Goal: Transaction & Acquisition: Purchase product/service

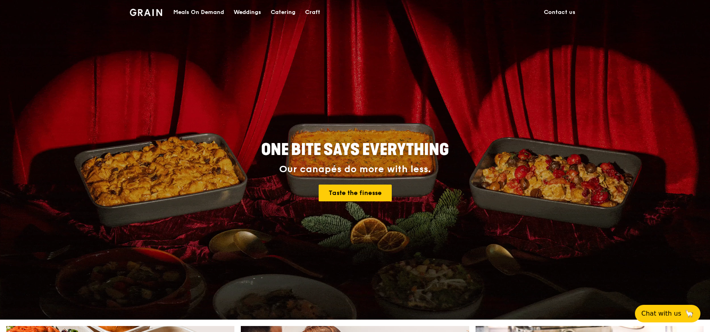
click at [201, 14] on div "Meals On Demand" at bounding box center [198, 12] width 51 height 24
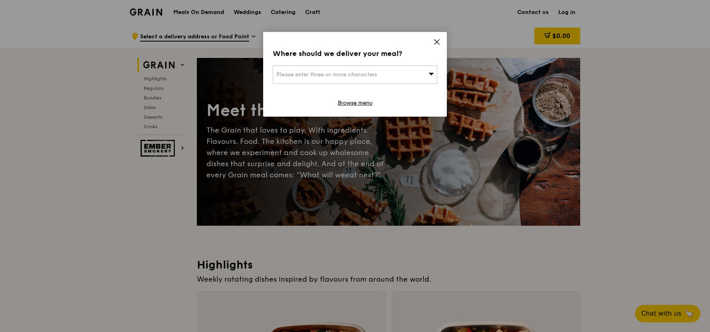
click at [394, 73] on div "Please enter three or more characters" at bounding box center [355, 74] width 164 height 18
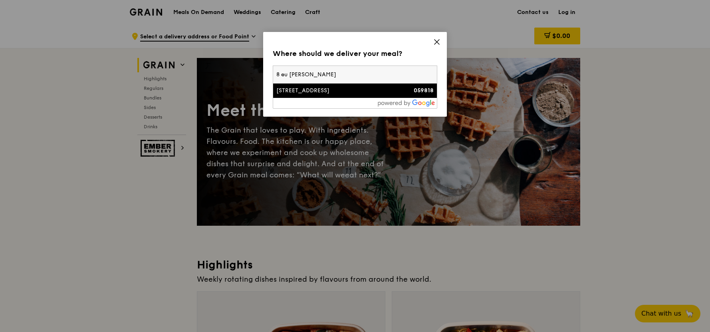
type input "8 eu [PERSON_NAME]"
click at [371, 90] on div "[STREET_ADDRESS]" at bounding box center [335, 91] width 118 height 8
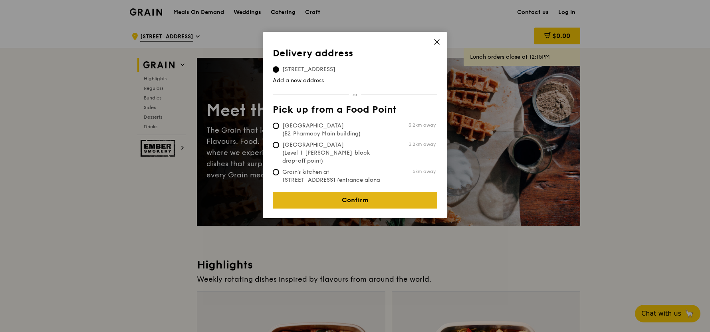
click at [339, 196] on link "Confirm" at bounding box center [355, 200] width 164 height 17
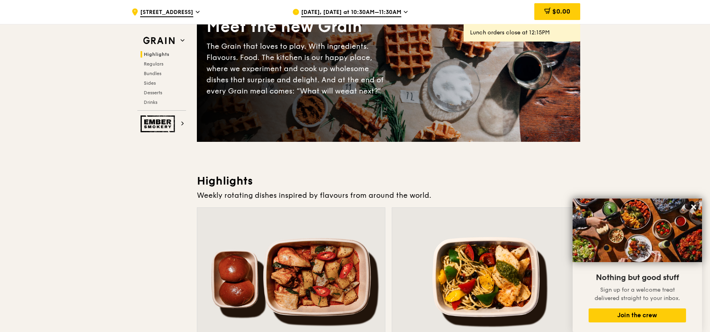
scroll to position [73, 0]
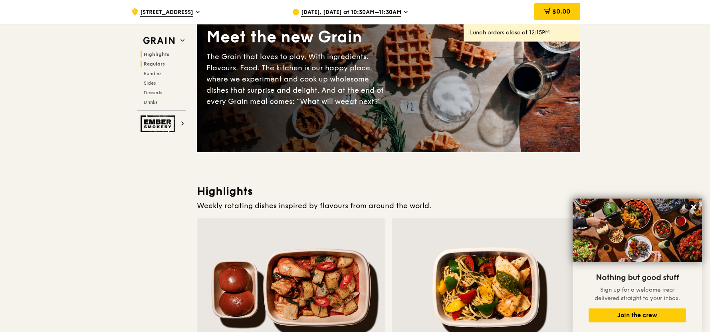
click at [152, 65] on span "Regulars" at bounding box center [154, 64] width 21 height 6
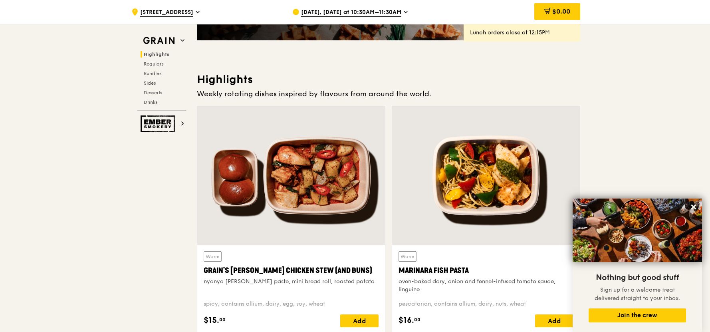
scroll to position [235, 0]
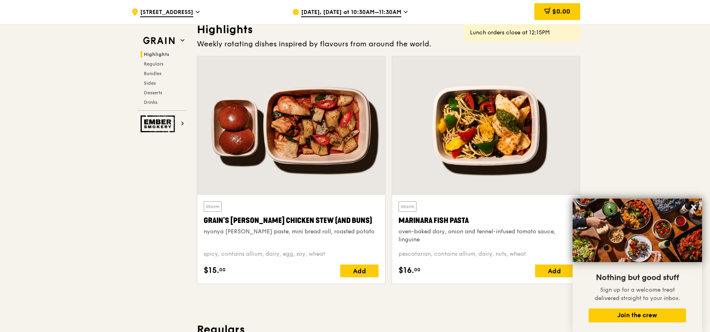
click at [319, 136] on div at bounding box center [291, 125] width 188 height 139
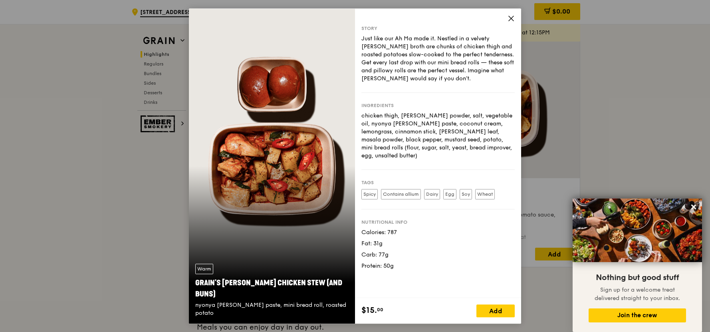
scroll to position [252, 0]
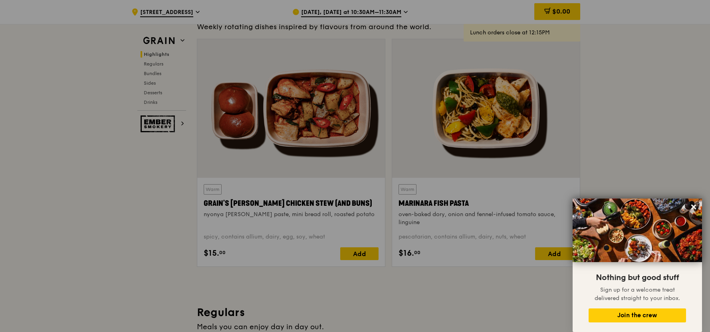
drag, startPoint x: 186, startPoint y: 179, endPoint x: 209, endPoint y: 167, distance: 26.4
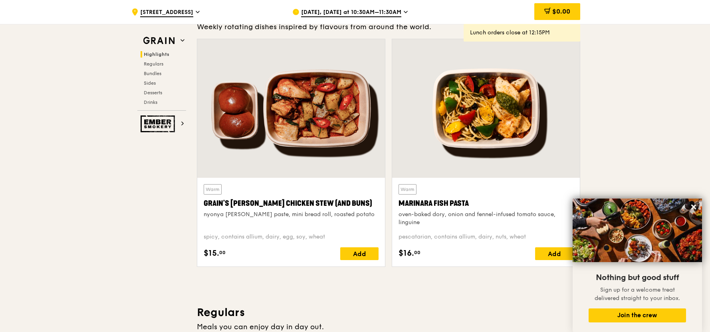
scroll to position [0, 0]
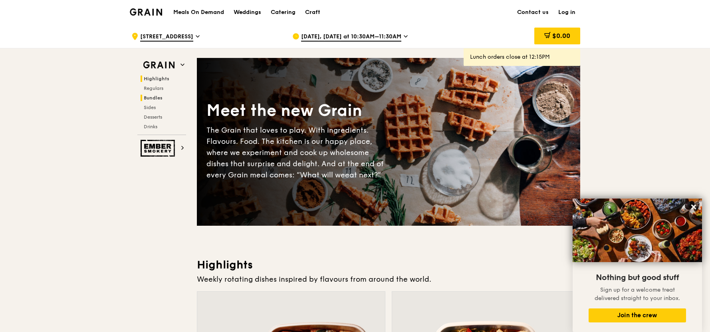
click at [157, 96] on span "Bundles" at bounding box center [153, 98] width 19 height 6
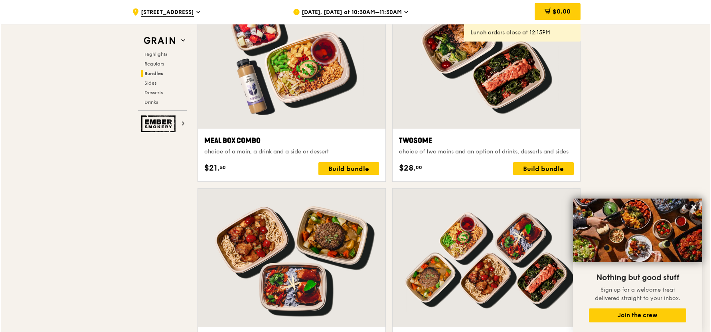
scroll to position [1234, 0]
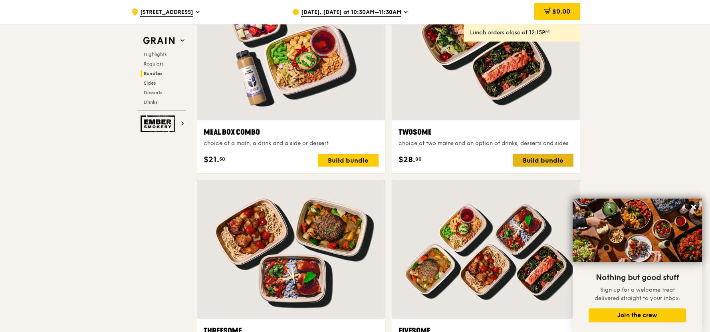
click at [533, 163] on div "Build bundle" at bounding box center [543, 160] width 61 height 13
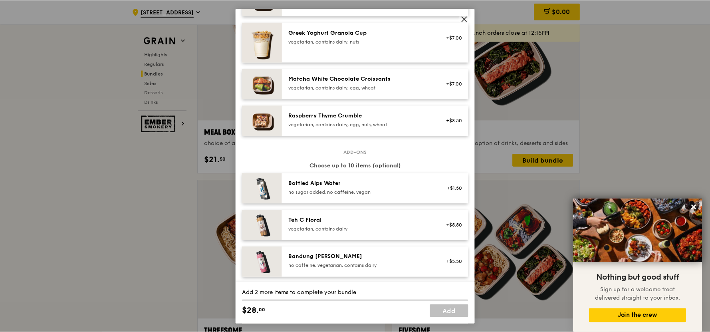
scroll to position [661, 0]
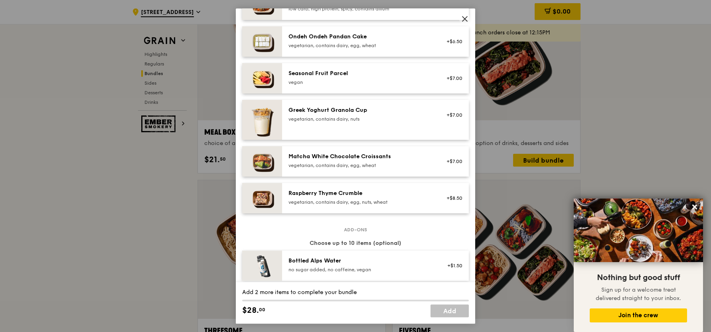
click at [464, 18] on icon at bounding box center [465, 18] width 5 height 5
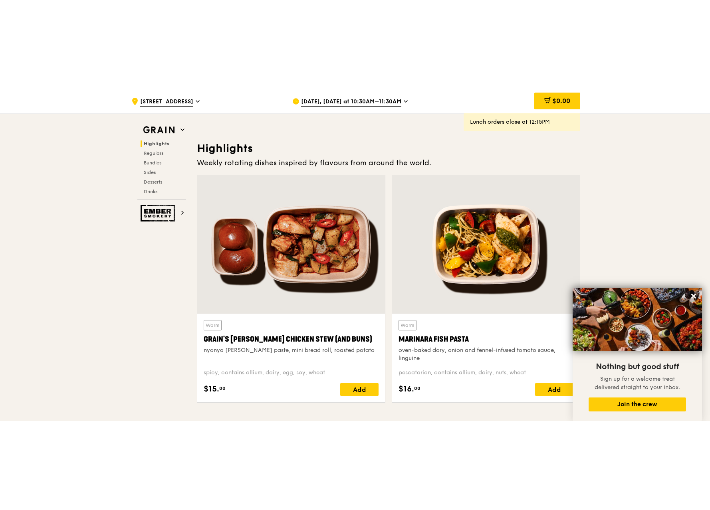
scroll to position [206, 0]
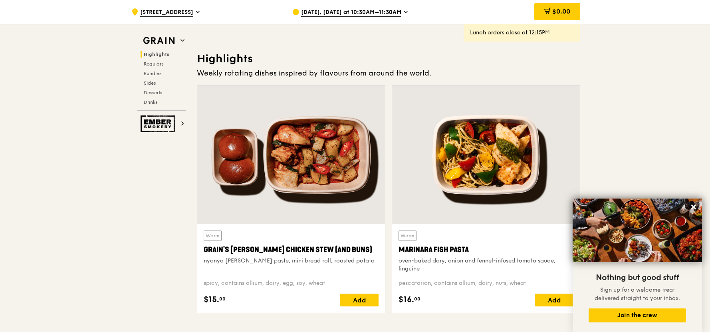
click at [354, 297] on div "Add" at bounding box center [359, 299] width 38 height 13
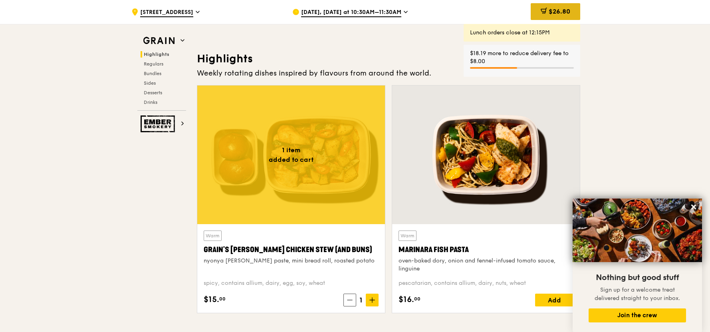
click at [549, 15] on span "$26.80" at bounding box center [560, 12] width 22 height 8
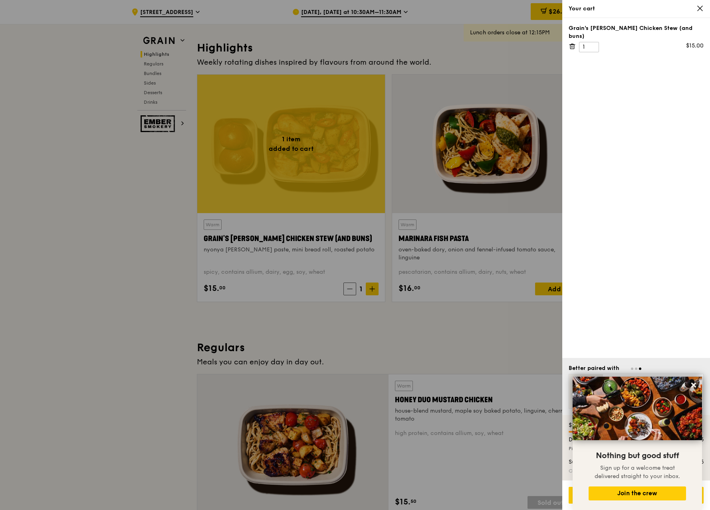
scroll to position [294, 0]
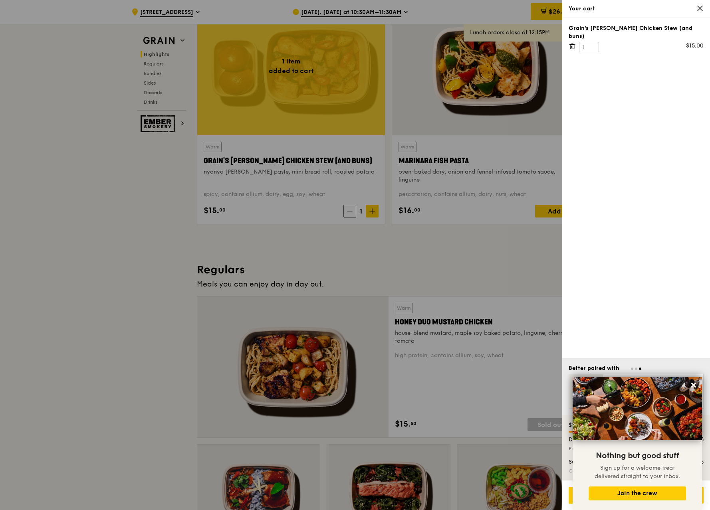
click at [666, 331] on div "Better paired with Ondeh Ondeh Pandan Cake $6.50 Add Four Seasons Oolong $5.00 …" at bounding box center [636, 386] width 148 height 57
click at [665, 331] on div "Grain's [PERSON_NAME] Chicken Stew (and buns) 1 $15.00" at bounding box center [636, 188] width 148 height 340
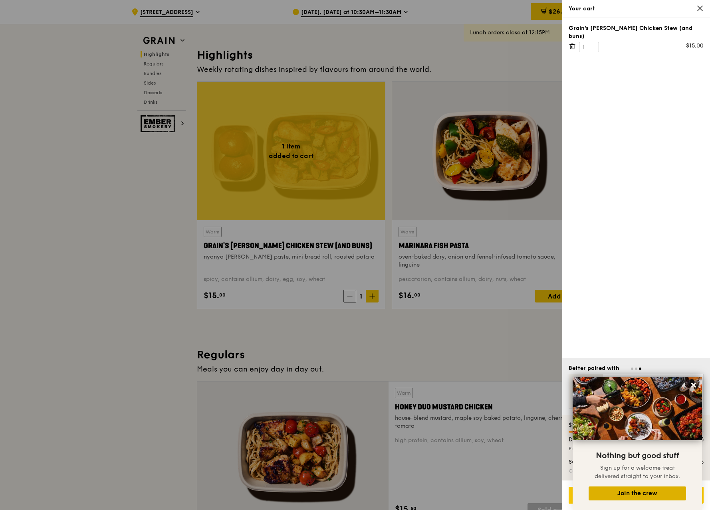
scroll to position [209, 0]
click at [569, 331] on div "Go to checkout - $26.80" at bounding box center [636, 495] width 135 height 17
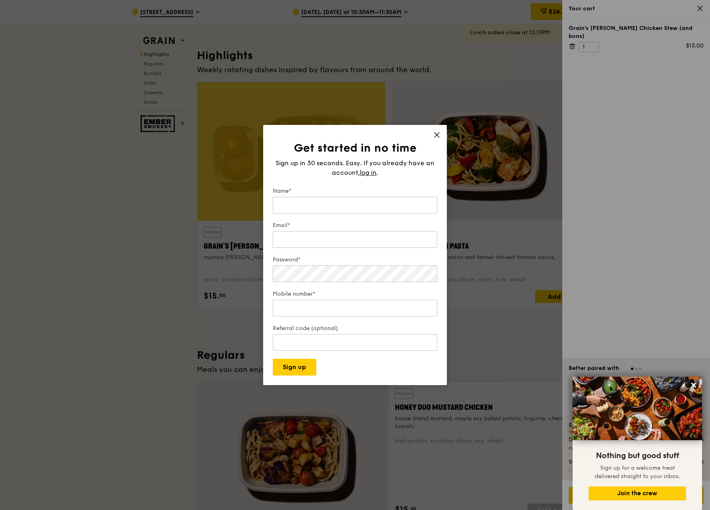
click at [440, 133] on icon at bounding box center [436, 134] width 7 height 7
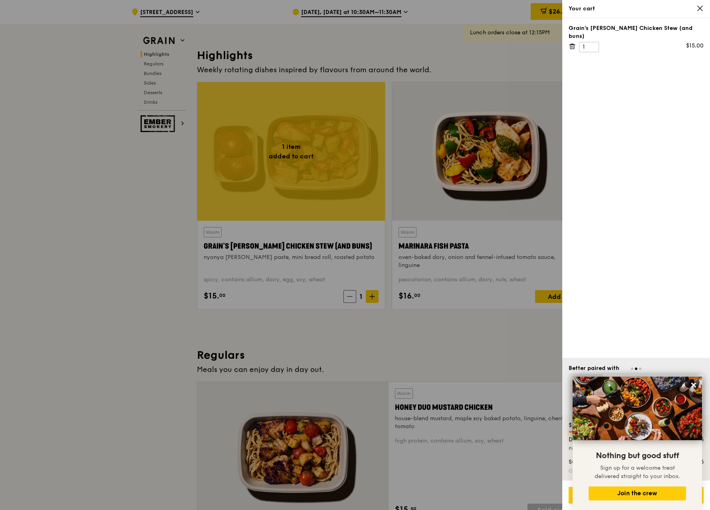
click at [648, 331] on div at bounding box center [636, 369] width 135 height 8
click at [694, 331] on icon at bounding box center [693, 385] width 7 height 7
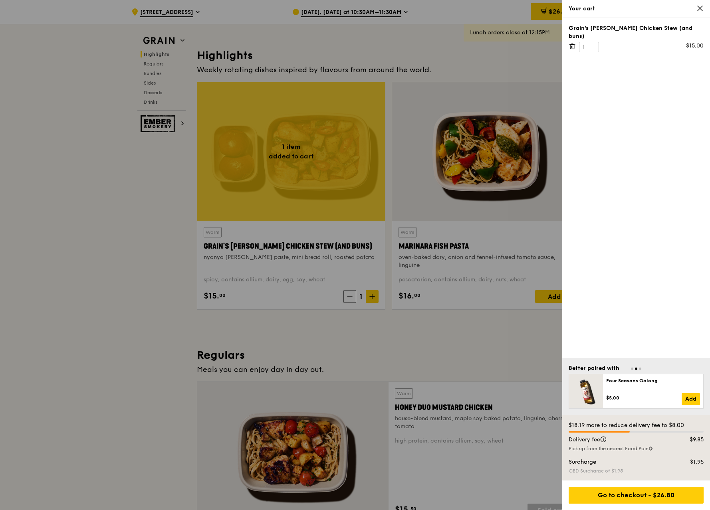
click at [690, 331] on link "Add" at bounding box center [691, 399] width 18 height 12
click at [691, 331] on link "Add" at bounding box center [691, 399] width 18 height 12
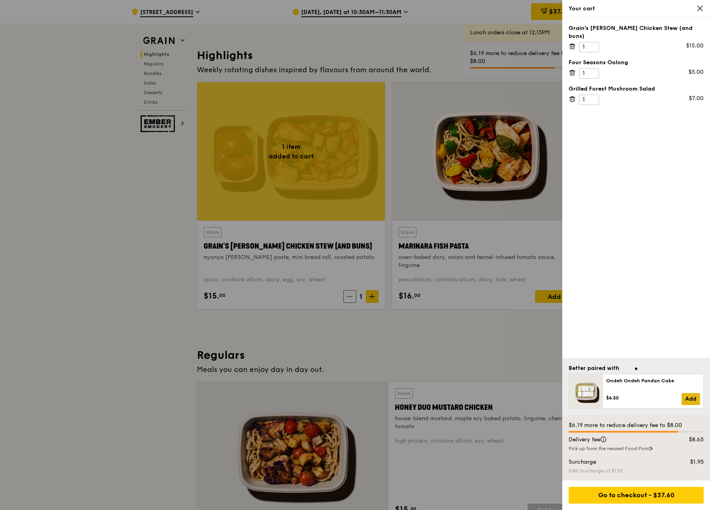
click at [691, 331] on link "Add" at bounding box center [691, 399] width 18 height 12
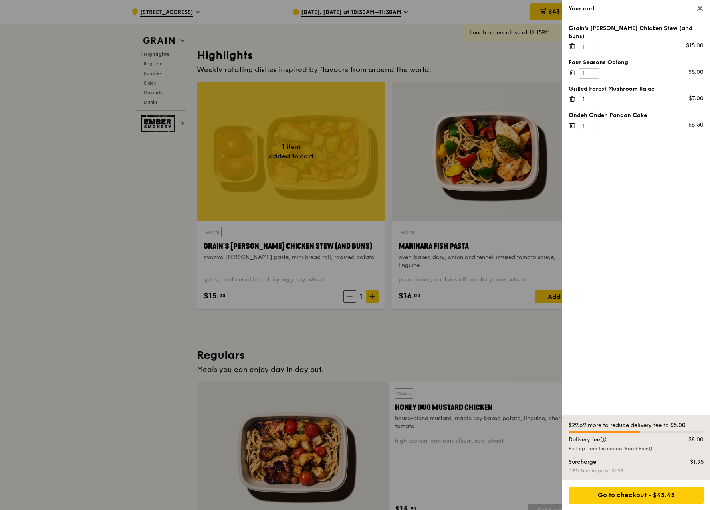
click at [691, 331] on div "Grain's [PERSON_NAME] Chicken Stew (and buns) 1 $15.00 Four Seasons Oolong 1 $5…" at bounding box center [636, 216] width 148 height 397
click at [697, 9] on icon at bounding box center [699, 8] width 7 height 7
